Goal: Information Seeking & Learning: Learn about a topic

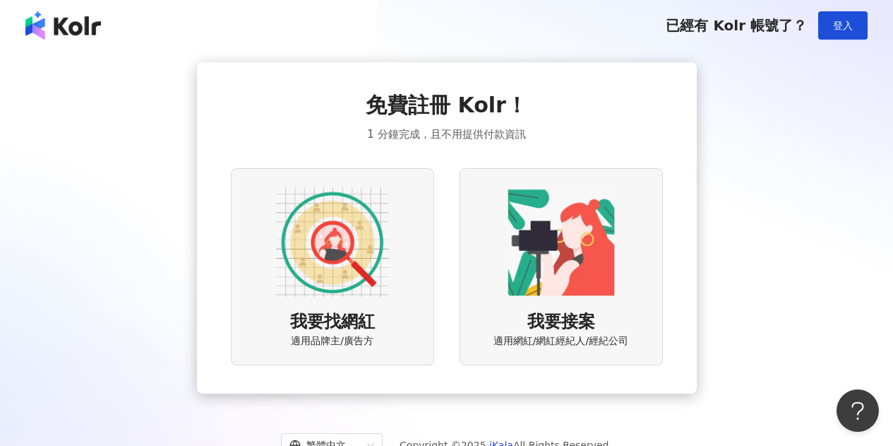
click at [323, 258] on img at bounding box center [332, 242] width 113 height 113
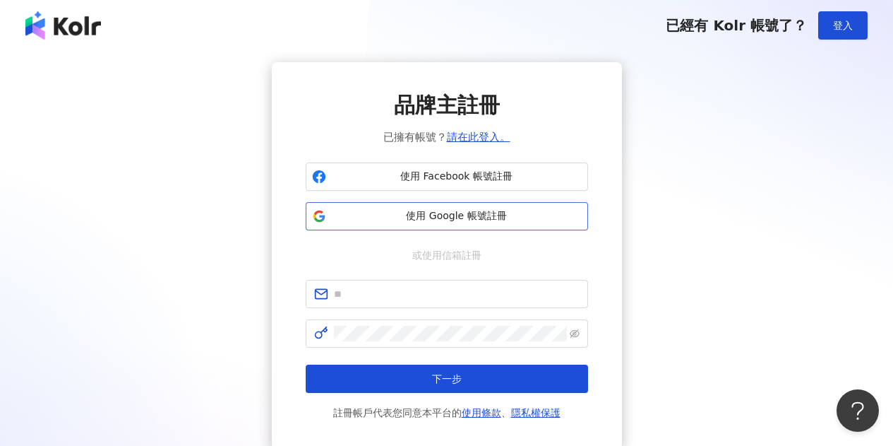
click at [431, 208] on button "使用 Google 帳號註冊" at bounding box center [447, 216] width 282 height 28
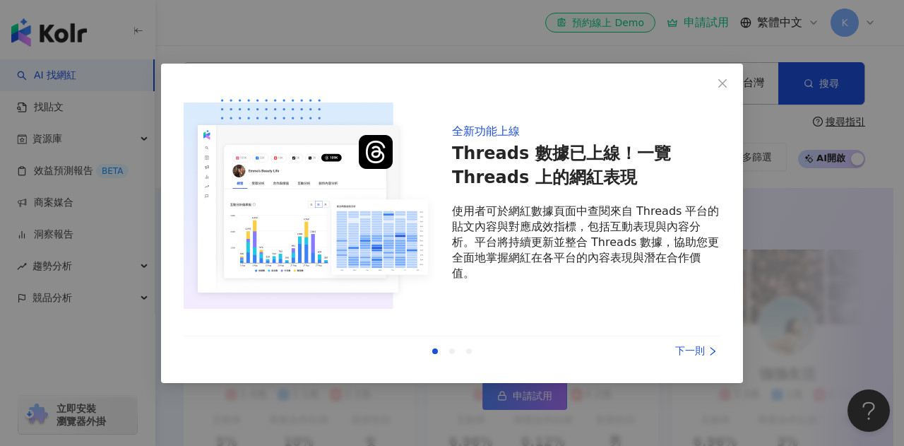
click at [680, 345] on div "下一則" at bounding box center [667, 351] width 106 height 16
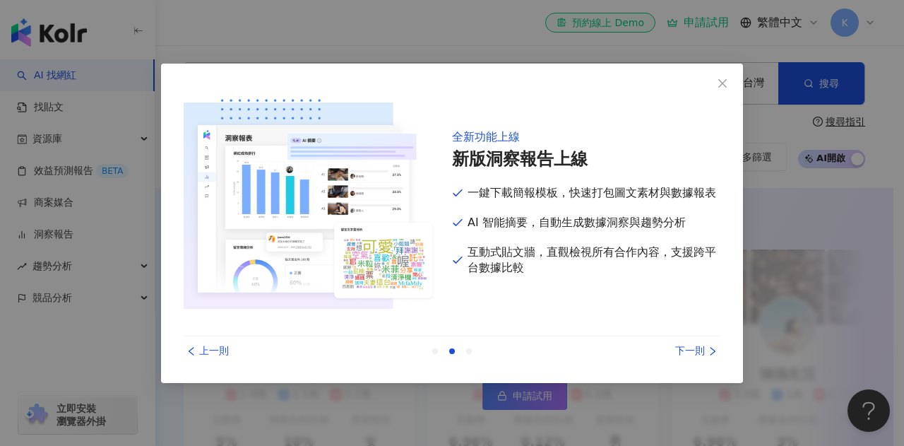
click at [230, 344] on div "上一則" at bounding box center [237, 351] width 106 height 16
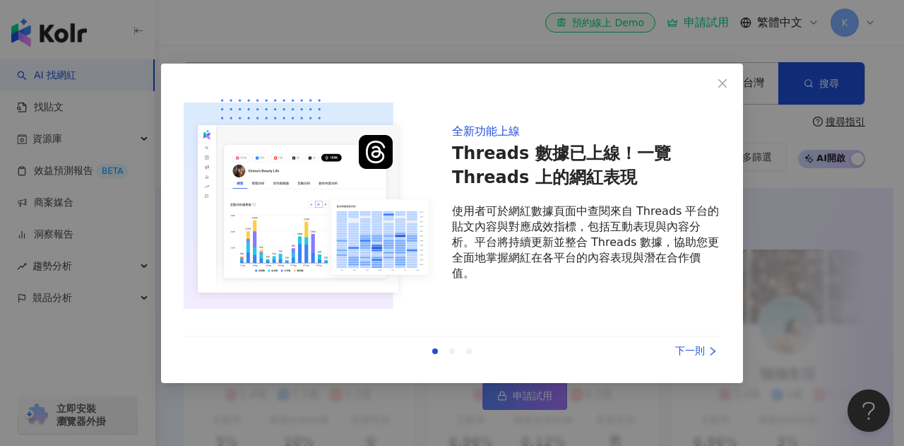
click at [708, 360] on div "上一則 下一則" at bounding box center [452, 351] width 537 height 30
click at [699, 344] on div "下一則" at bounding box center [667, 351] width 106 height 16
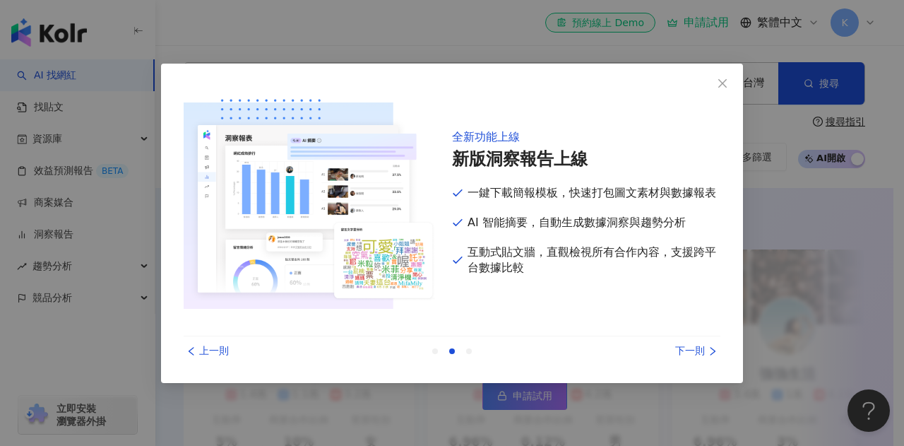
click at [699, 344] on div "下一則" at bounding box center [667, 351] width 106 height 16
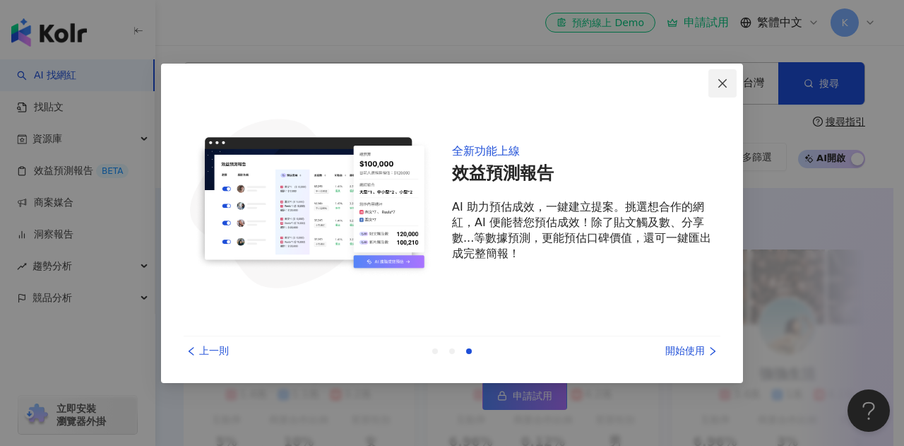
click at [724, 78] on icon "close" at bounding box center [722, 83] width 11 height 11
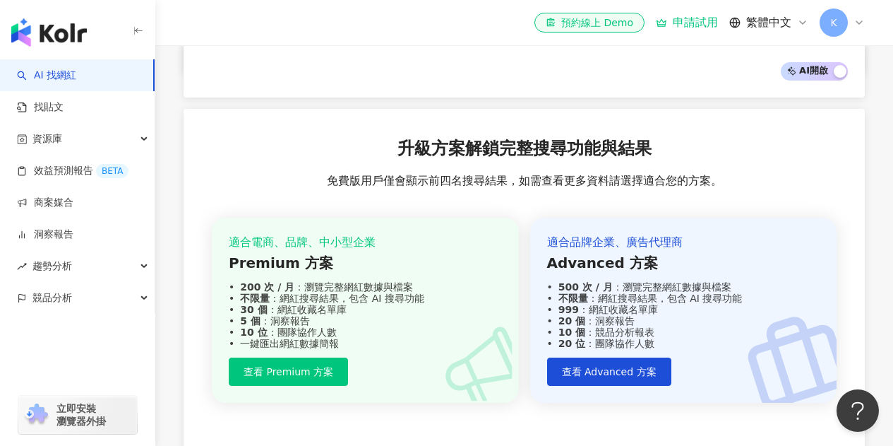
scroll to position [1479, 0]
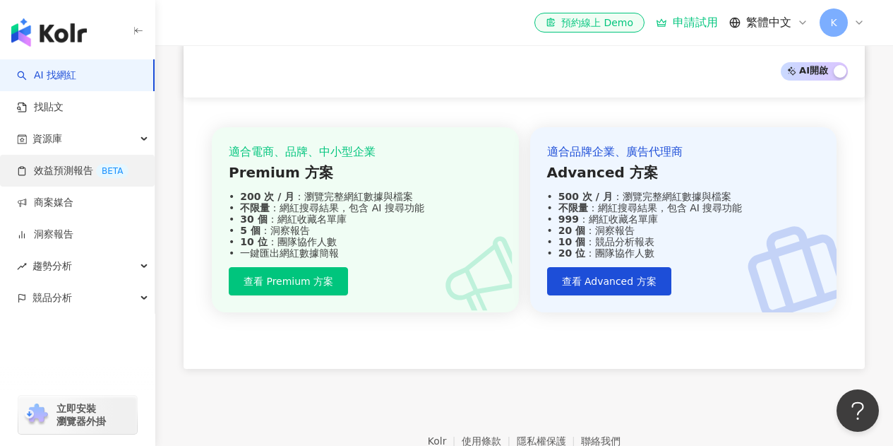
click at [81, 169] on link "效益預測報告 BETA" at bounding box center [73, 171] width 112 height 14
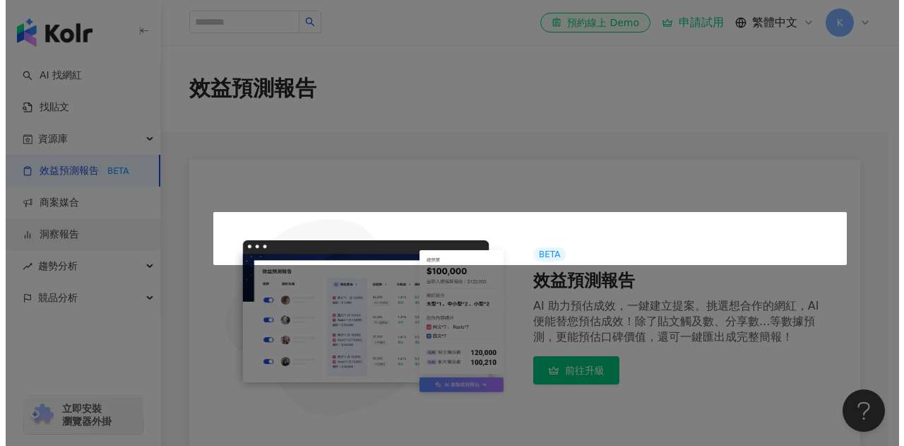
scroll to position [258, 0]
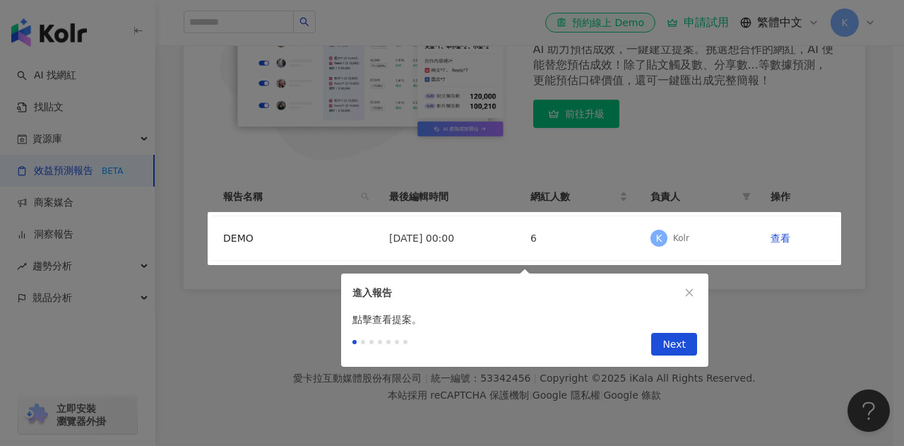
click at [240, 280] on div at bounding box center [452, 223] width 904 height 446
click at [684, 350] on span "Next" at bounding box center [673, 344] width 23 height 23
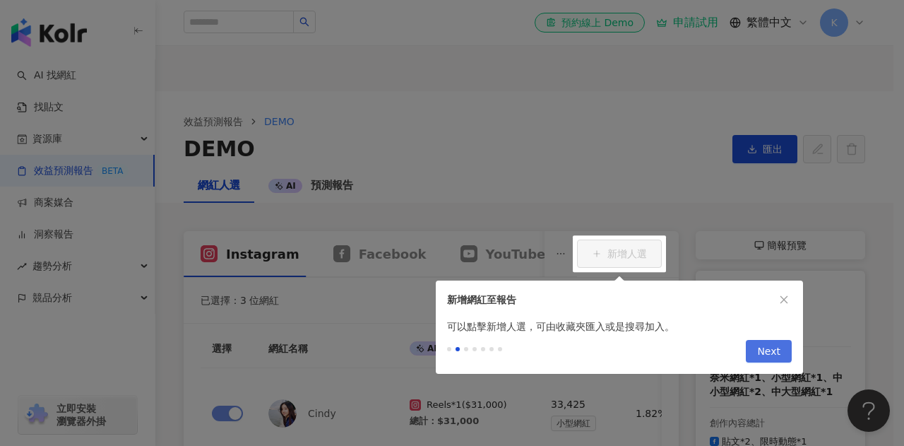
click at [777, 347] on span "Next" at bounding box center [768, 351] width 23 height 23
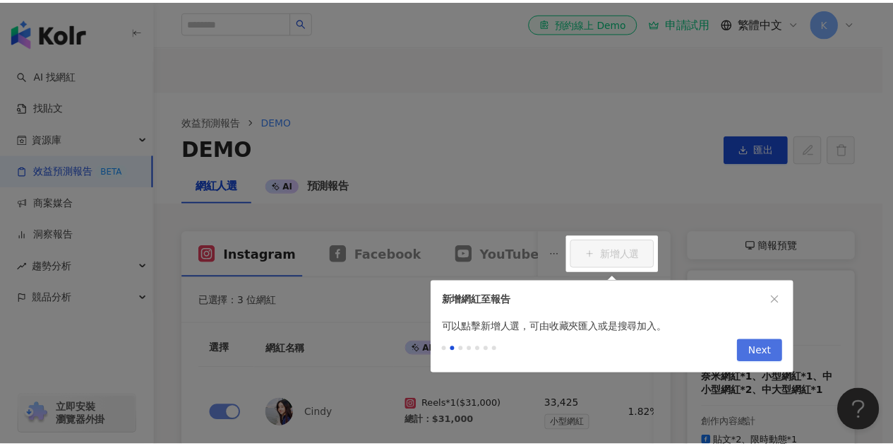
scroll to position [225, 0]
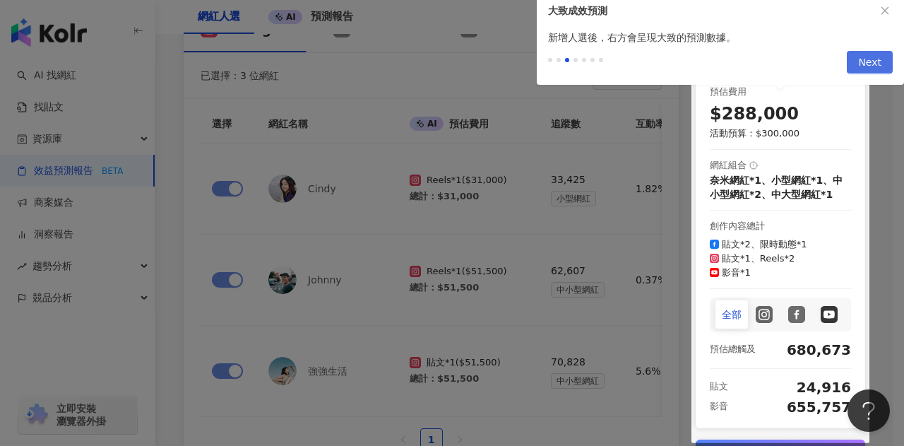
click at [777, 347] on div at bounding box center [452, 223] width 904 height 446
click at [880, 292] on div at bounding box center [452, 223] width 904 height 446
click at [874, 61] on span "Next" at bounding box center [869, 63] width 23 height 23
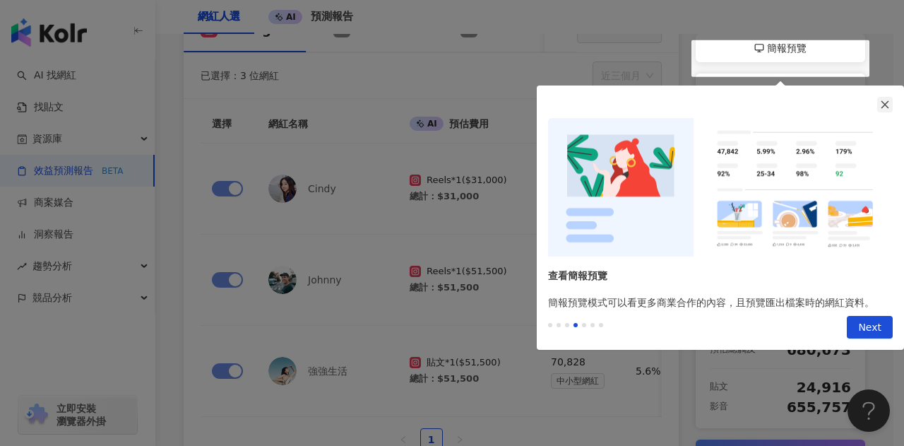
click at [890, 107] on button "button" at bounding box center [885, 105] width 16 height 16
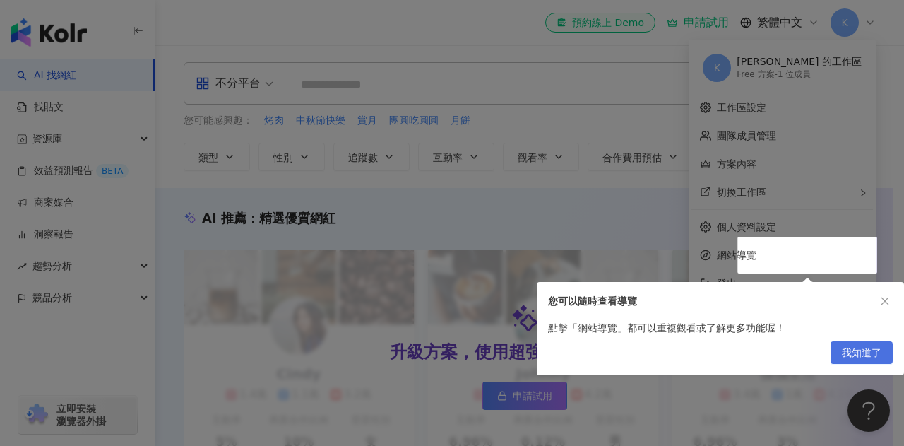
click at [861, 356] on span "我知道了" at bounding box center [862, 353] width 40 height 23
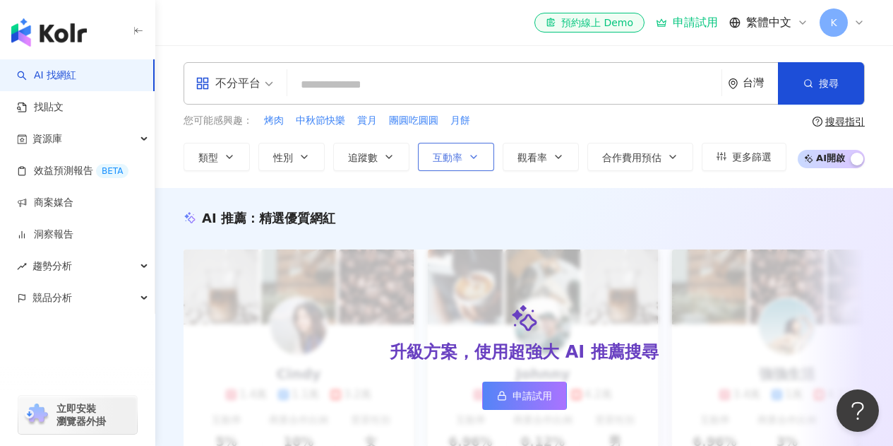
click at [469, 149] on button "互動率" at bounding box center [456, 157] width 76 height 28
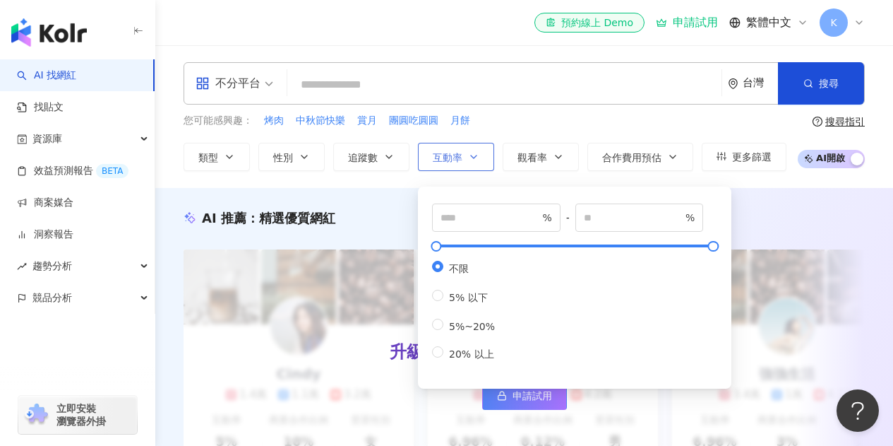
click at [469, 149] on button "互動率" at bounding box center [456, 157] width 76 height 28
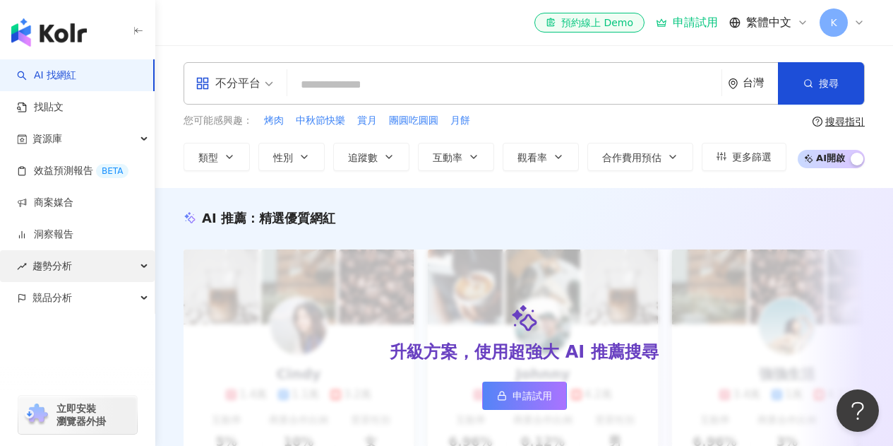
click at [68, 260] on span "趨勢分析" at bounding box center [52, 266] width 40 height 32
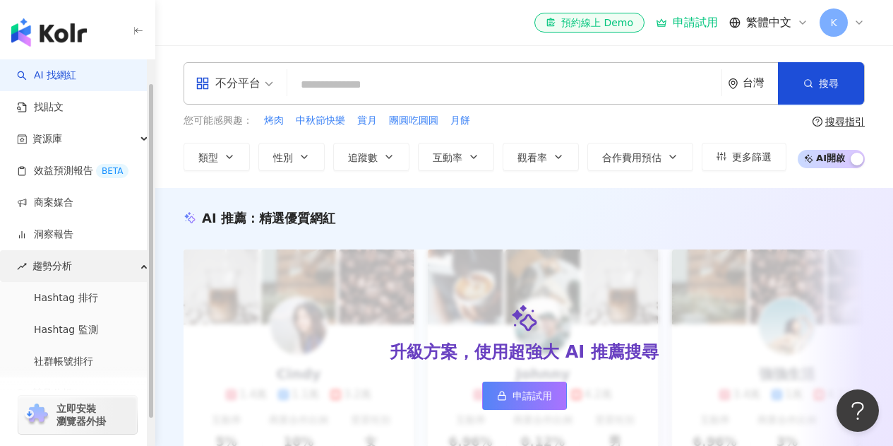
scroll to position [56, 0]
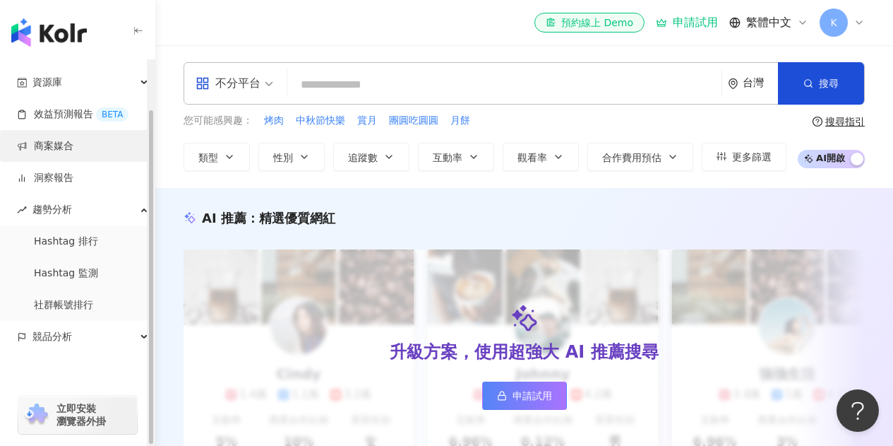
click at [73, 141] on link "商案媒合" at bounding box center [45, 146] width 56 height 14
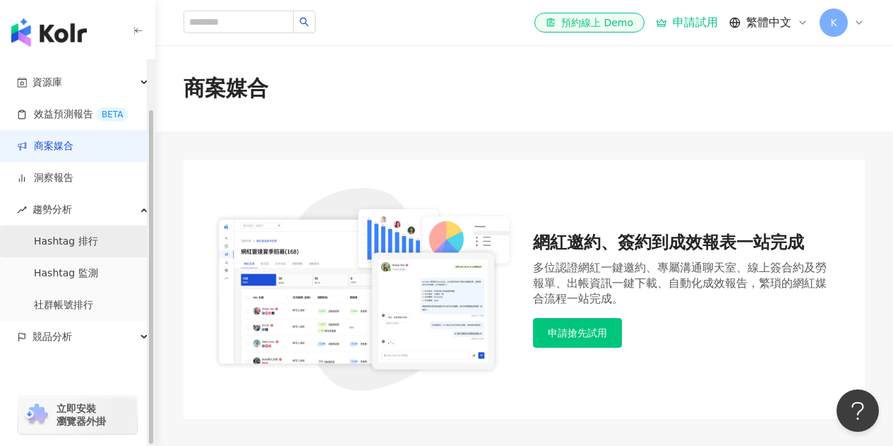
scroll to position [71, 0]
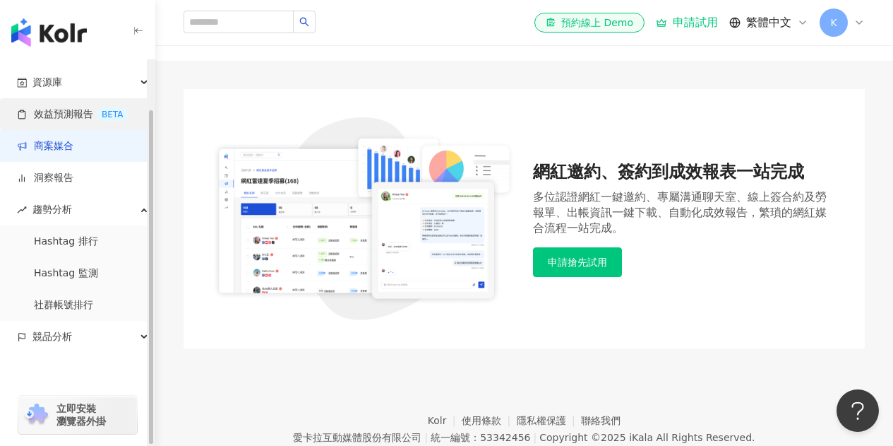
click at [44, 107] on link "效益預測報告 BETA" at bounding box center [73, 114] width 112 height 14
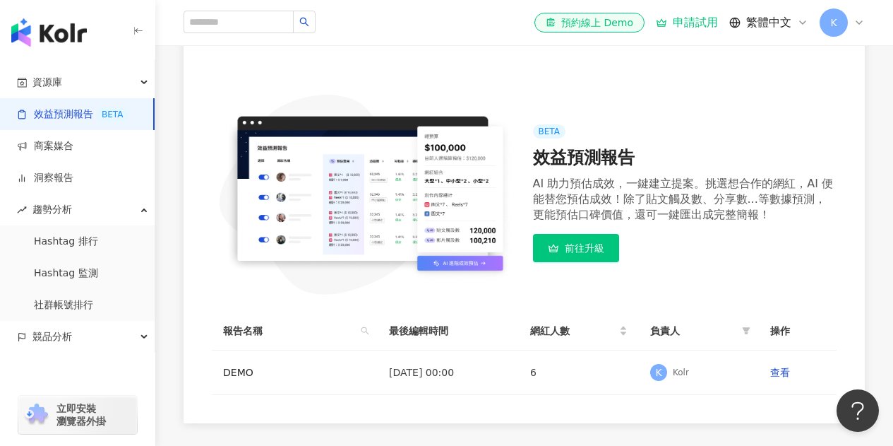
scroll to position [117, 0]
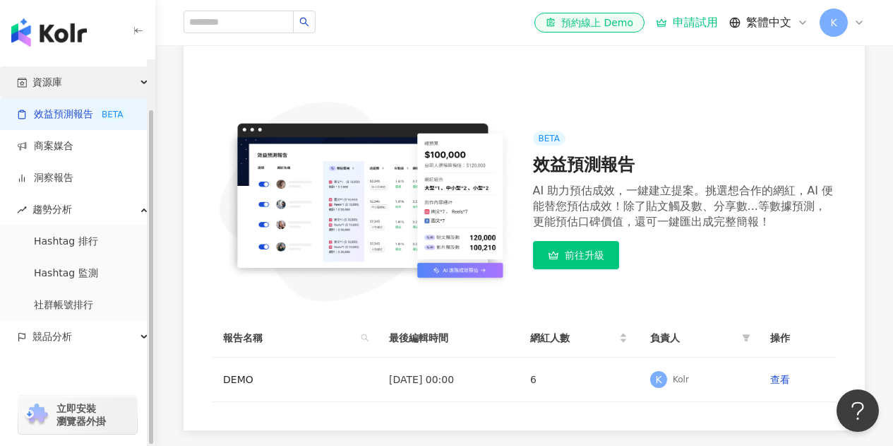
click at [56, 77] on span "資源庫" at bounding box center [47, 82] width 30 height 32
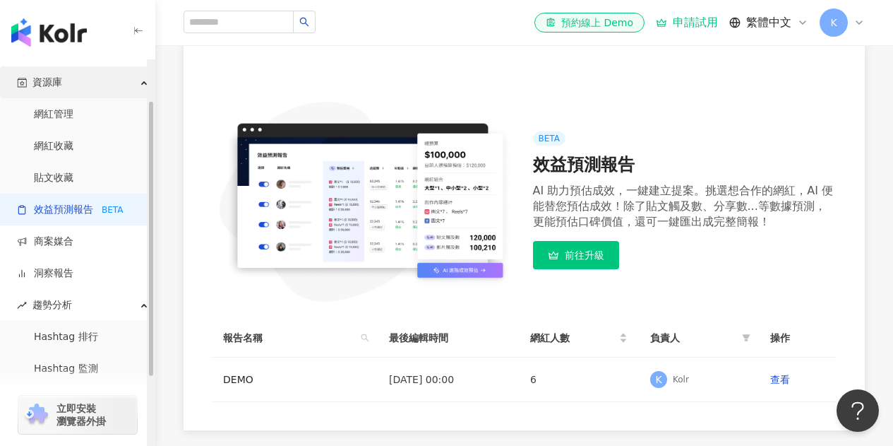
click at [56, 77] on span "資源庫" at bounding box center [47, 82] width 30 height 32
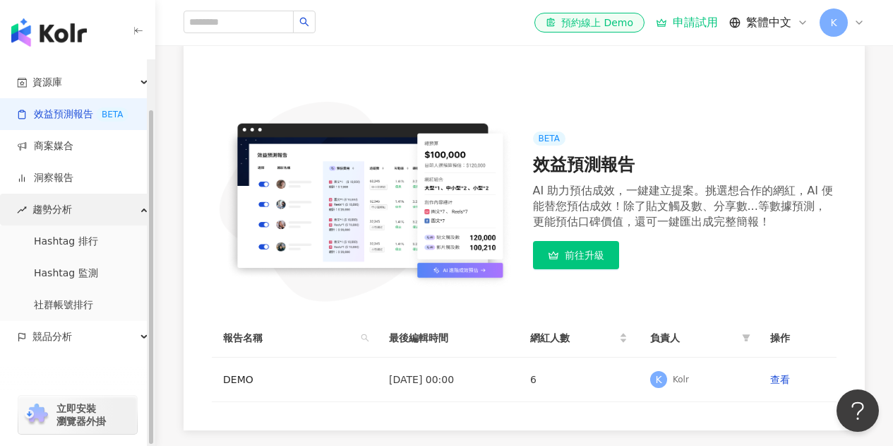
click at [64, 213] on span "趨勢分析" at bounding box center [52, 209] width 40 height 32
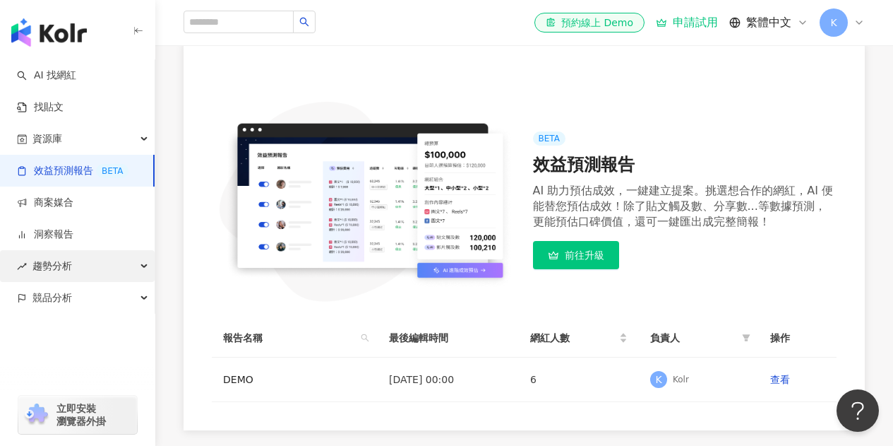
scroll to position [0, 0]
click at [72, 258] on div "趨勢分析" at bounding box center [77, 266] width 155 height 32
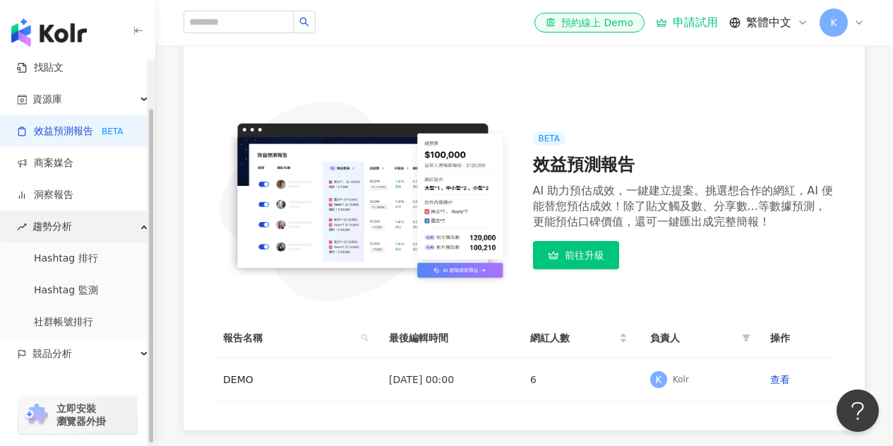
scroll to position [56, 0]
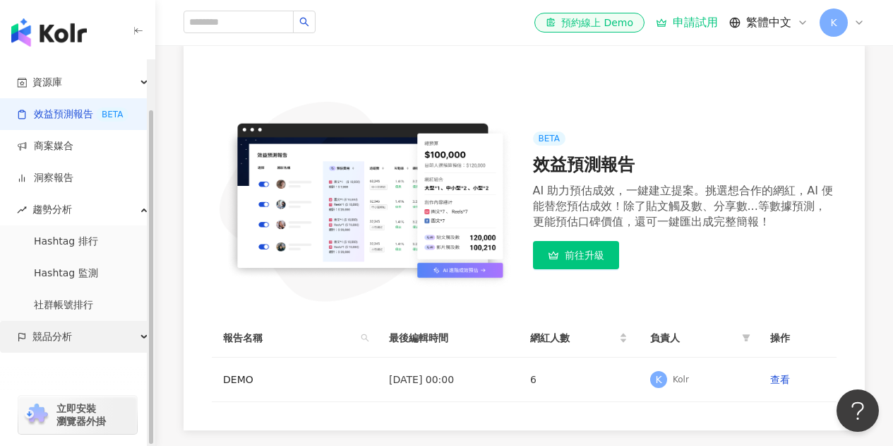
click at [88, 345] on div "競品分析" at bounding box center [77, 337] width 155 height 32
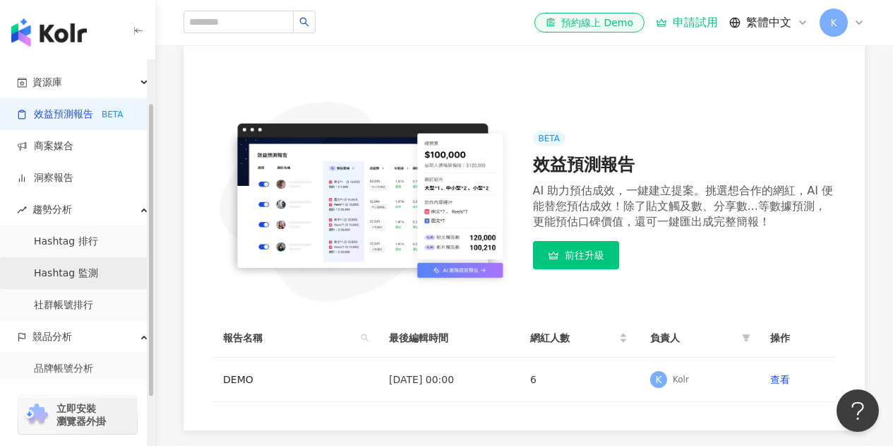
click at [66, 273] on link "Hashtag 監測" at bounding box center [66, 273] width 64 height 14
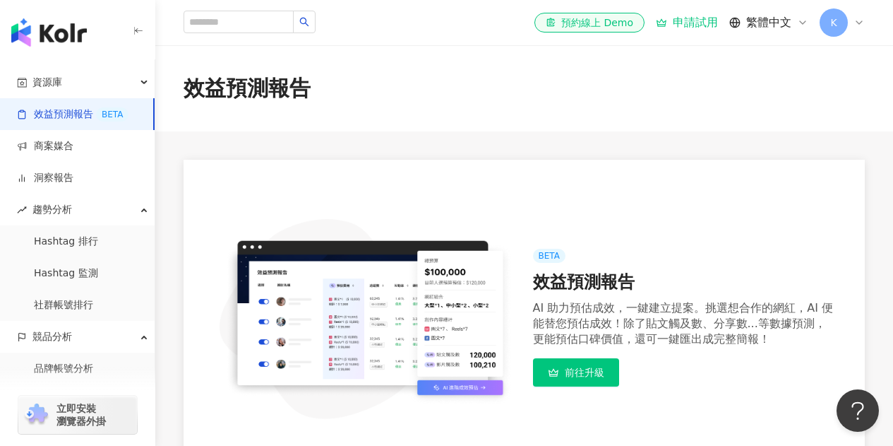
scroll to position [258, 0]
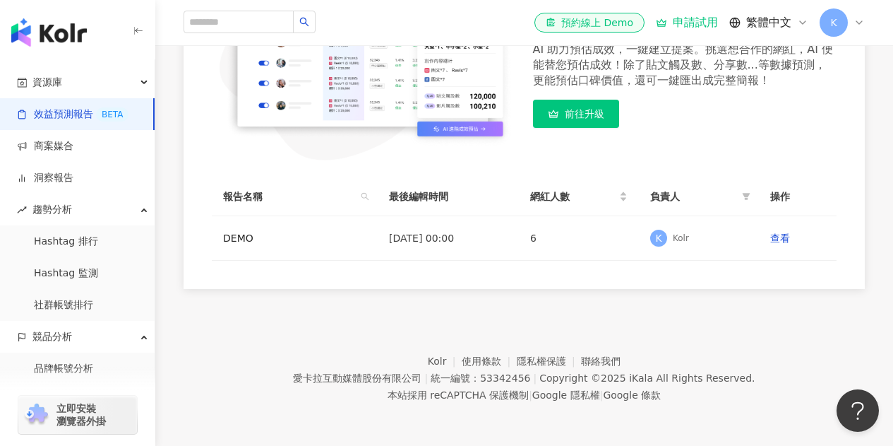
click at [139, 32] on icon "button" at bounding box center [138, 30] width 11 height 11
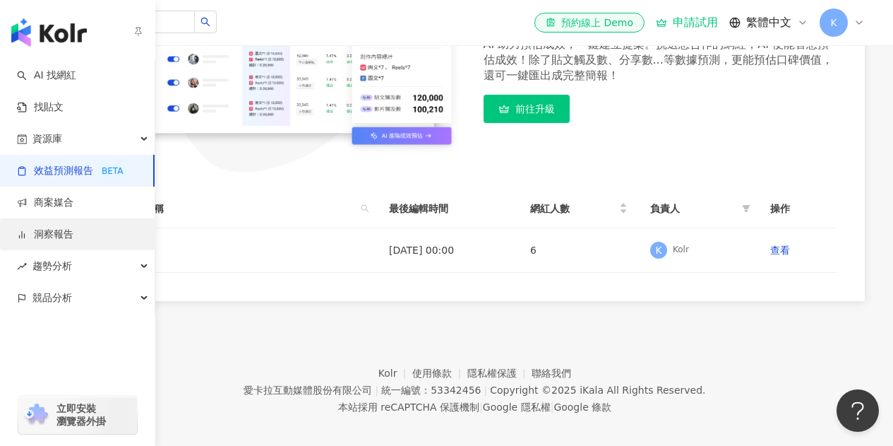
scroll to position [291, 0]
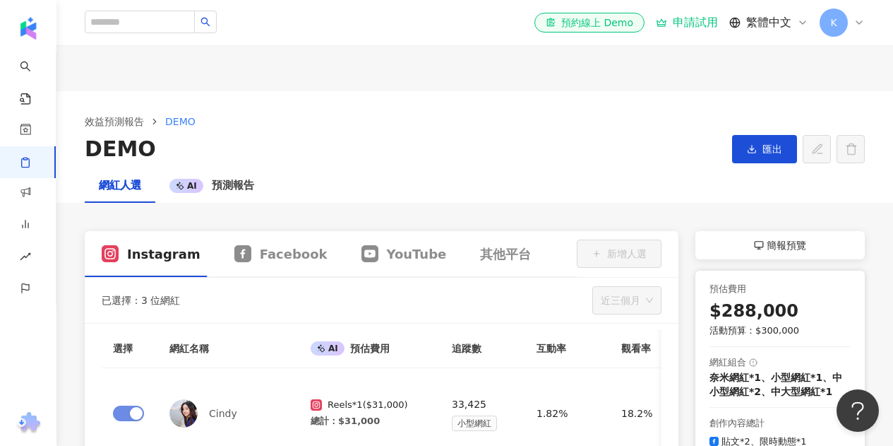
scroll to position [353, 0]
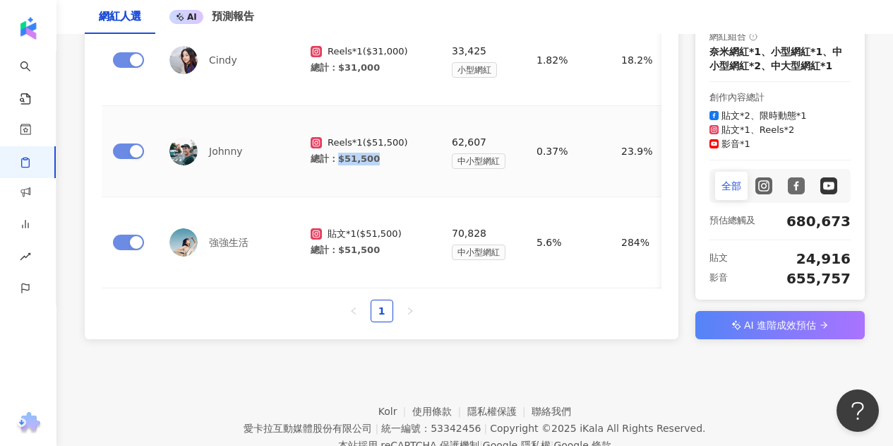
drag, startPoint x: 335, startPoint y: 156, endPoint x: 399, endPoint y: 155, distance: 64.3
click at [399, 155] on div "總計 ： $51,500" at bounding box center [370, 159] width 119 height 13
drag, startPoint x: 354, startPoint y: 142, endPoint x: 422, endPoint y: 161, distance: 70.4
click at [422, 161] on div "Reels * 1 ( $51,500 ) 總計 ： $51,500" at bounding box center [370, 150] width 119 height 29
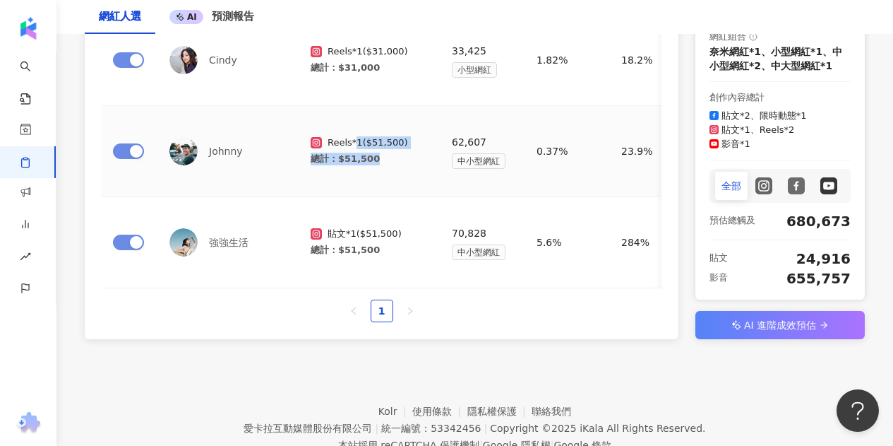
click at [422, 161] on div "總計 ： $51,500" at bounding box center [370, 159] width 119 height 13
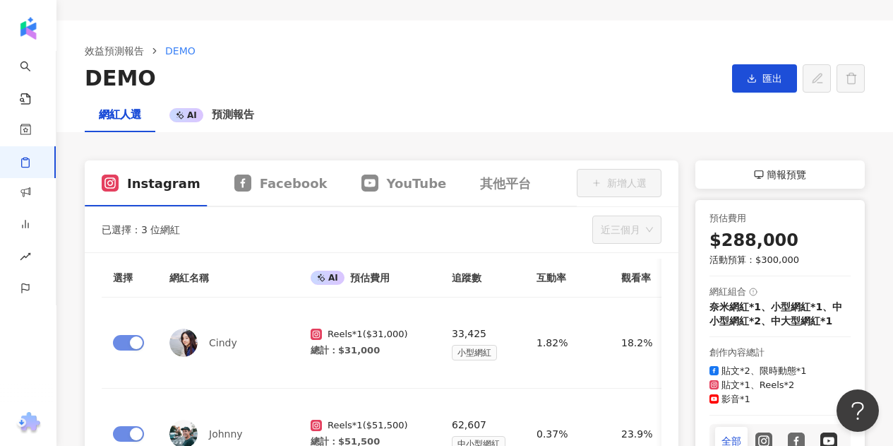
scroll to position [212, 0]
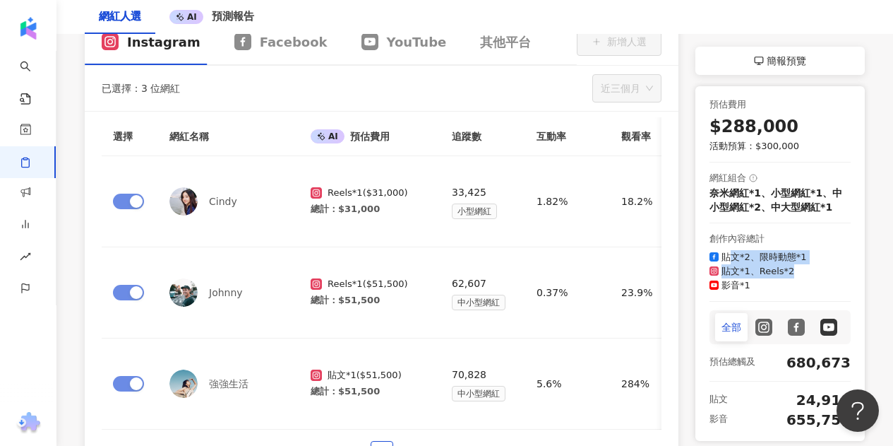
drag, startPoint x: 729, startPoint y: 273, endPoint x: 800, endPoint y: 287, distance: 71.9
click at [800, 287] on div "貼文*2、限時動態*1 貼文*1、Reels*2 影音*1" at bounding box center [780, 271] width 141 height 42
click at [800, 278] on div "貼文*1、Reels*2" at bounding box center [780, 271] width 141 height 14
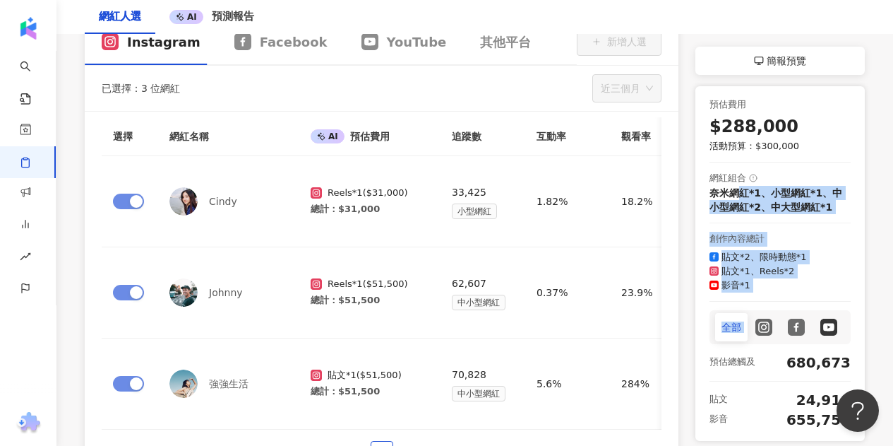
drag, startPoint x: 735, startPoint y: 201, endPoint x: 876, endPoint y: 287, distance: 164.8
click at [876, 287] on div "Instagram Facebook YouTube 其他平台 新增人選 已選擇：3 位網紅 近三個月 選擇 網紅名稱 AI 預估費用 追蹤數 互動率 觀看率…" at bounding box center [474, 249] width 837 height 461
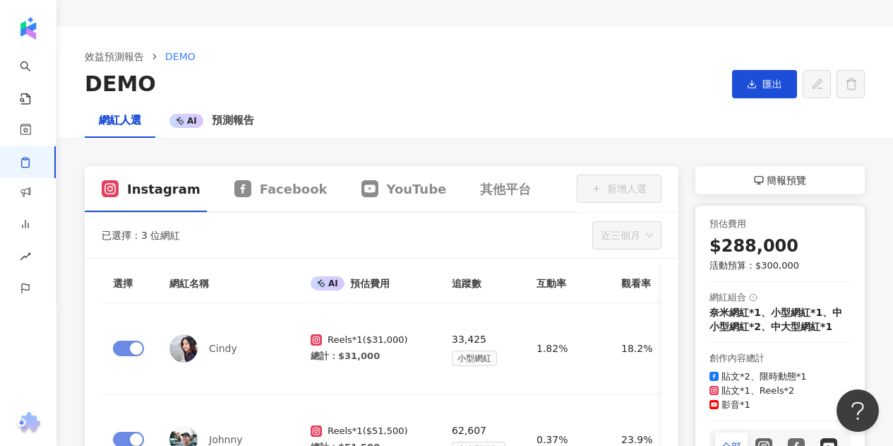
scroll to position [0, 0]
